Goal: Navigation & Orientation: Find specific page/section

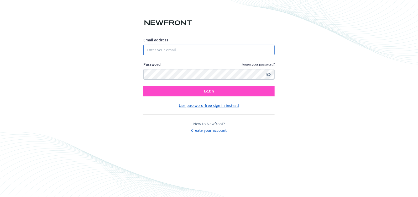
type input "[EMAIL_ADDRESS][DOMAIN_NAME]"
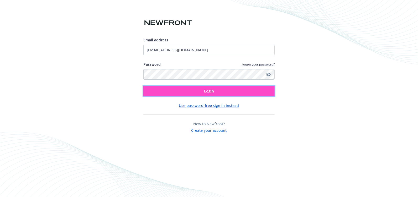
click at [190, 91] on button "Login" at bounding box center [208, 91] width 131 height 11
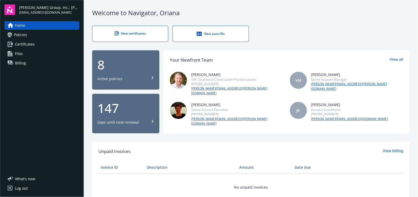
click at [24, 35] on span "Policies" at bounding box center [20, 35] width 13 height 8
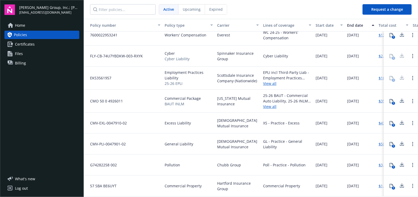
scroll to position [11, 0]
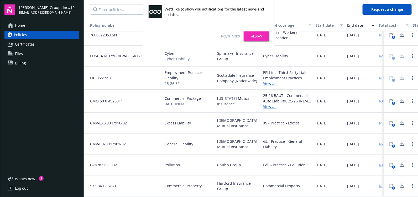
click at [235, 36] on link "No, thanks" at bounding box center [230, 36] width 19 height 5
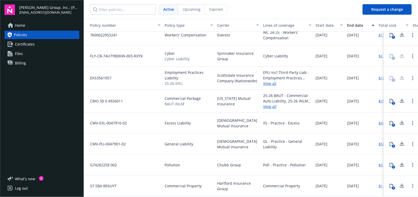
click at [390, 142] on icon at bounding box center [392, 144] width 4 height 4
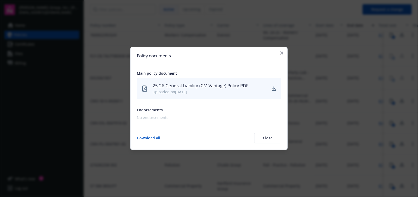
click at [267, 137] on button "Close" at bounding box center [267, 138] width 27 height 11
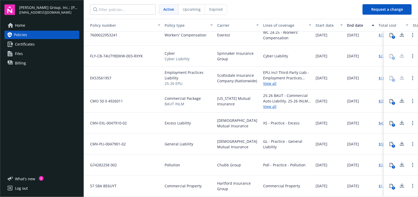
click at [25, 45] on span "Certificates" at bounding box center [25, 44] width 20 height 8
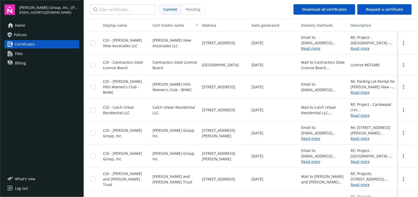
click at [30, 35] on link "Policies" at bounding box center [41, 35] width 75 height 8
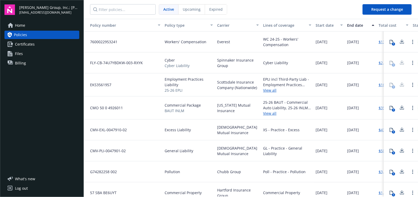
click at [19, 62] on span "Billing" at bounding box center [20, 63] width 11 height 8
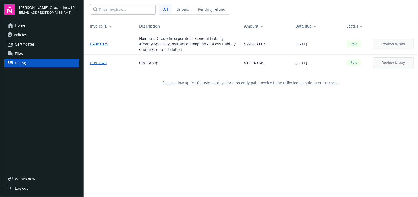
click at [99, 43] on link "BA9B1D35" at bounding box center [101, 44] width 22 height 6
click at [23, 45] on span "Certificates" at bounding box center [25, 44] width 20 height 8
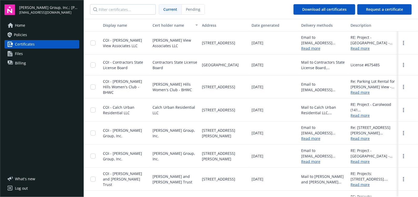
click at [19, 56] on span "Files" at bounding box center [19, 54] width 8 height 8
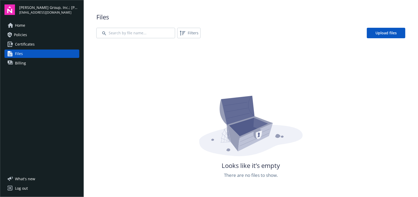
click at [21, 64] on span "Billing" at bounding box center [20, 63] width 11 height 8
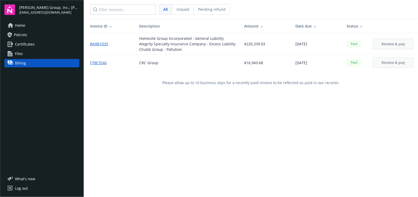
click at [28, 29] on div "Home Policies Certificates Files Billing" at bounding box center [41, 44] width 75 height 46
click at [28, 28] on link "Home" at bounding box center [41, 25] width 75 height 8
